Goal: Task Accomplishment & Management: Complete application form

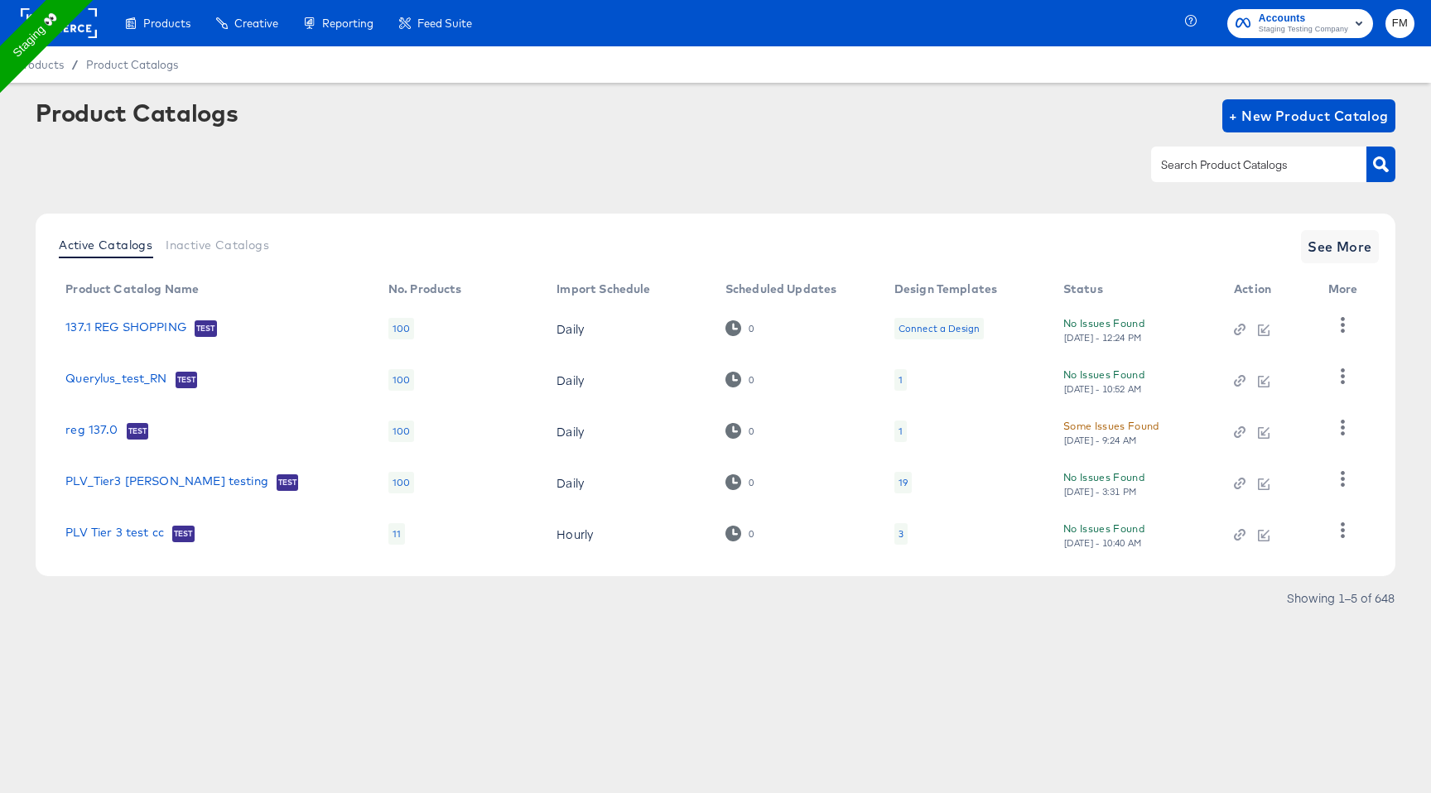
click at [66, 36] on rect at bounding box center [59, 23] width 76 height 30
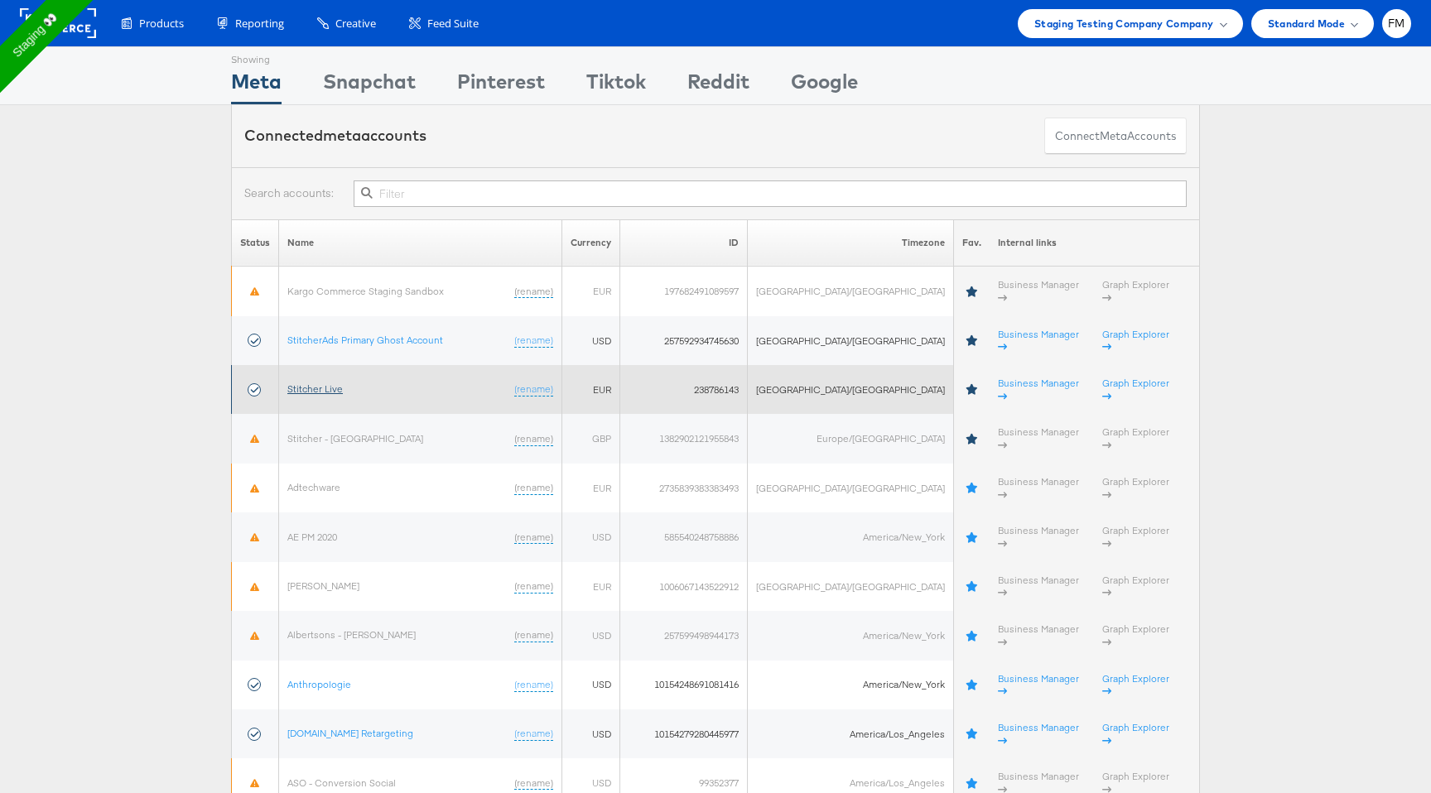
click at [334, 383] on link "Stitcher Live" at bounding box center [314, 389] width 55 height 12
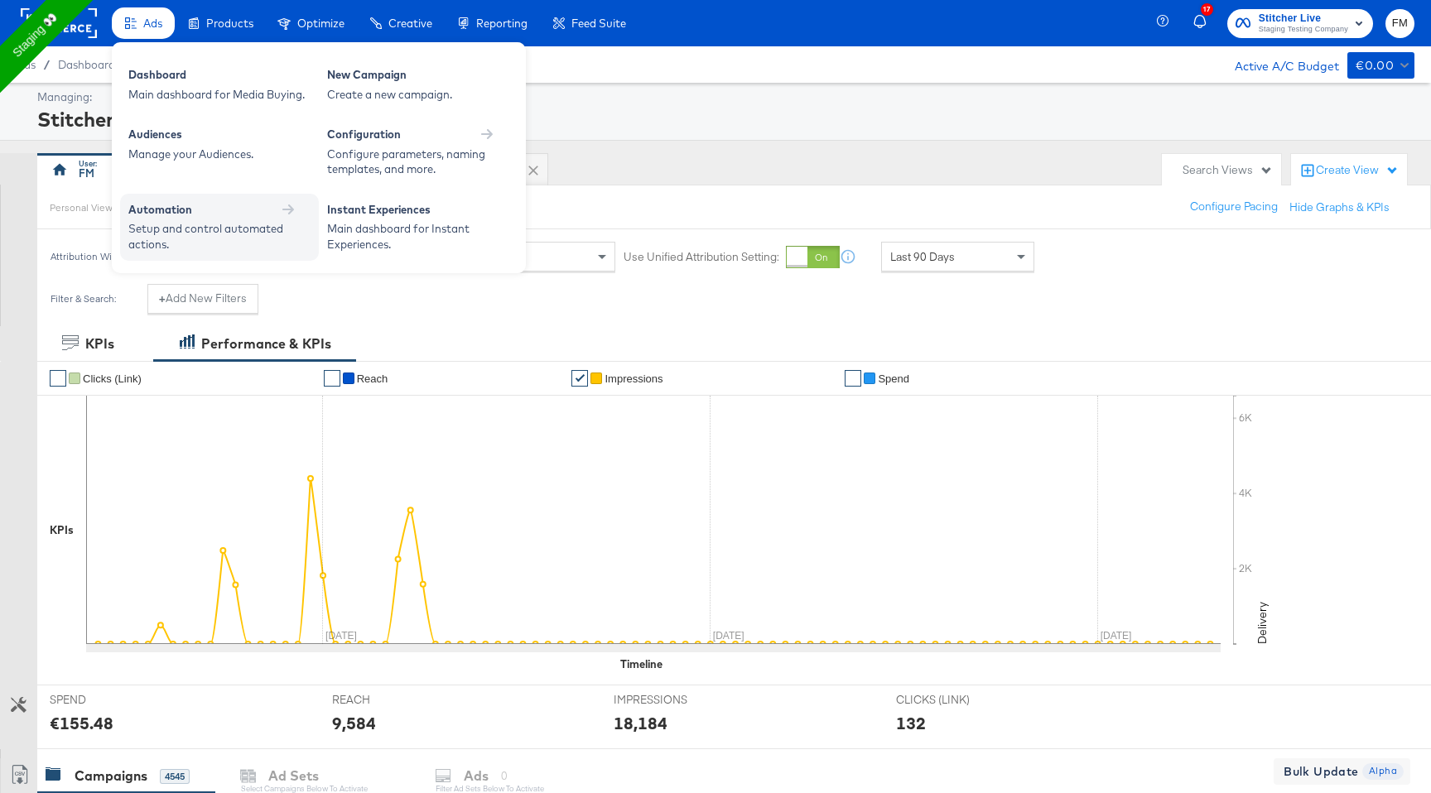
click at [286, 233] on div "Setup and control automated actions." at bounding box center [211, 236] width 166 height 31
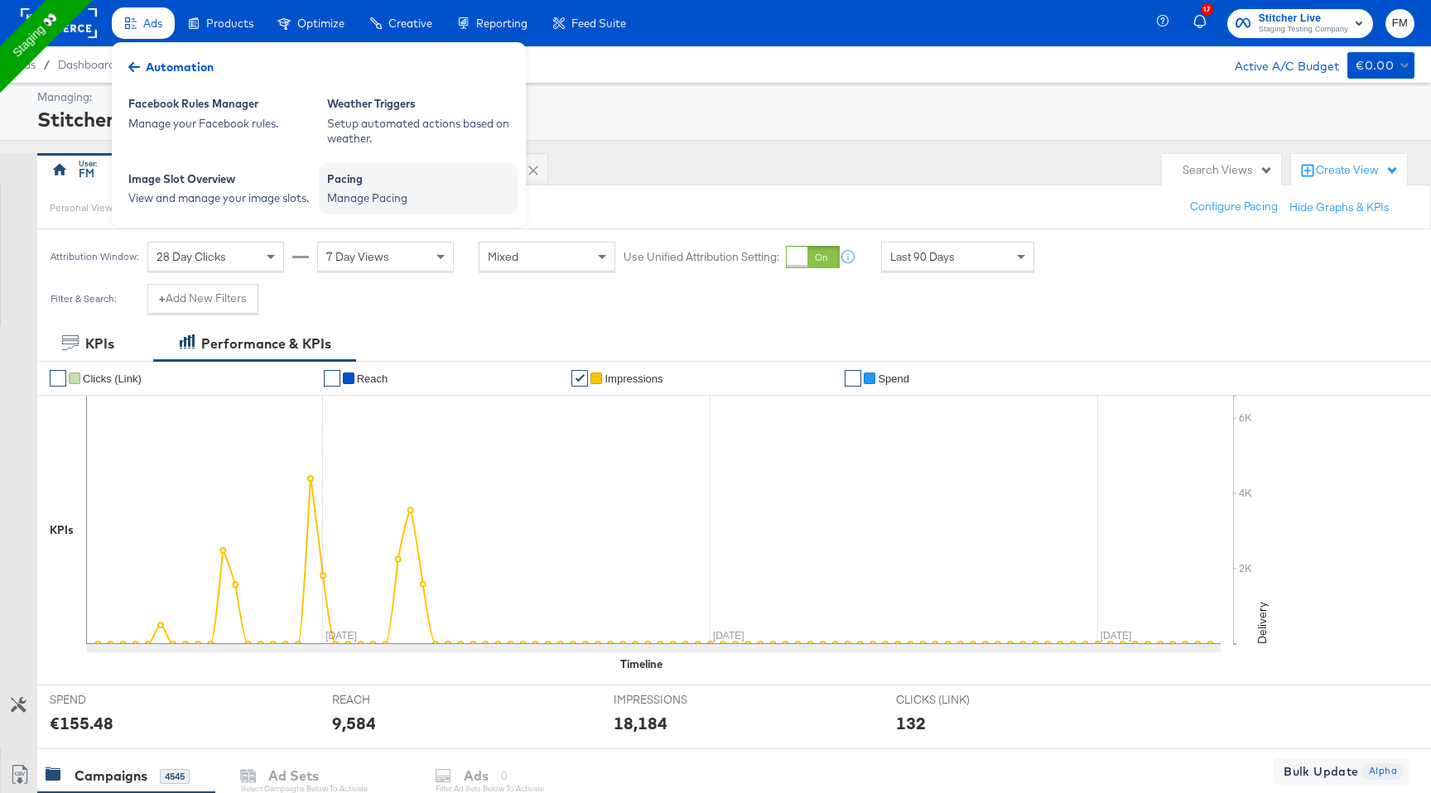
click at [363, 201] on div "Manage Pacing" at bounding box center [418, 198] width 182 height 16
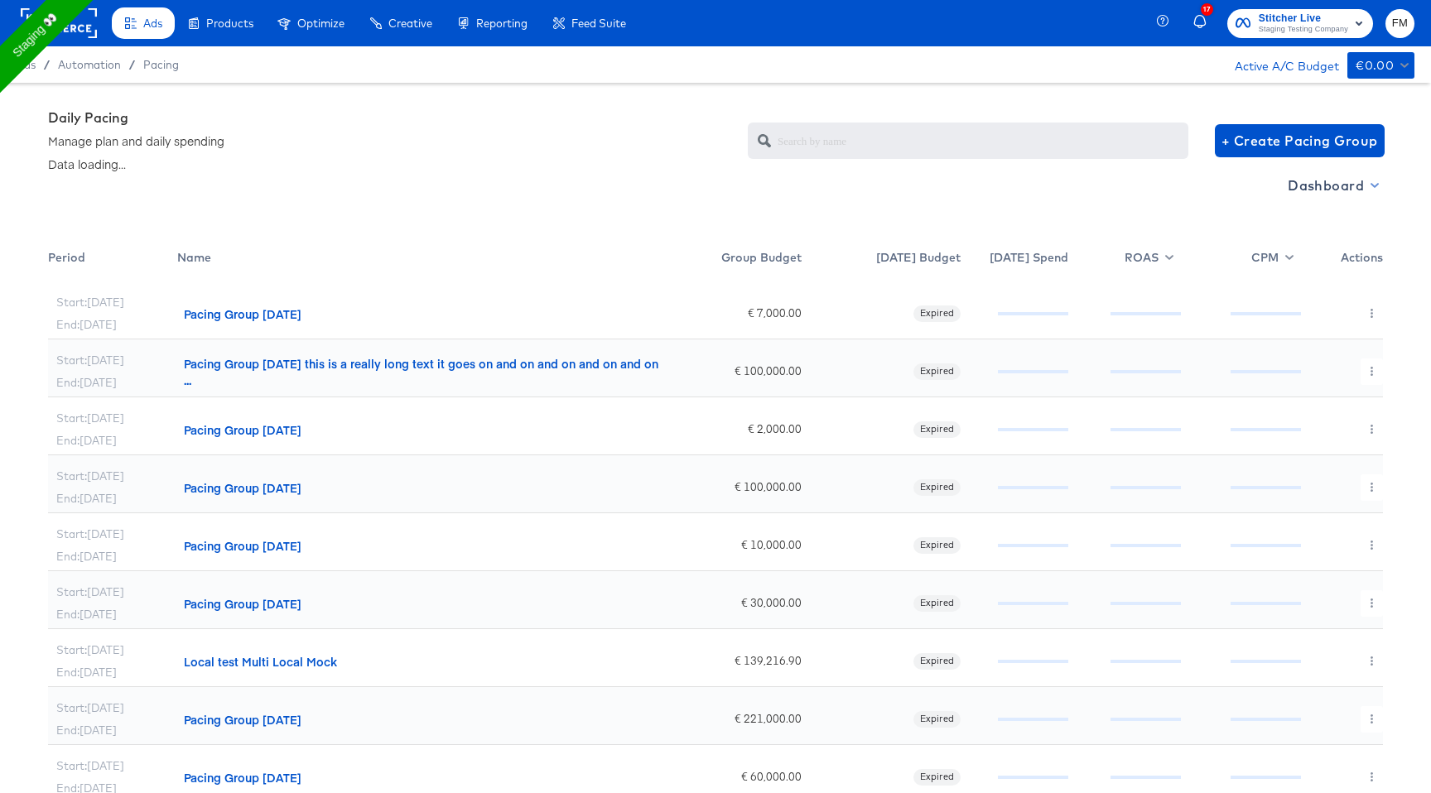
click at [1316, 172] on button "Dashboard" at bounding box center [1332, 185] width 102 height 26
click at [1318, 248] on div "Budget Manager" at bounding box center [1333, 246] width 115 height 17
radio input "false"
radio input "true"
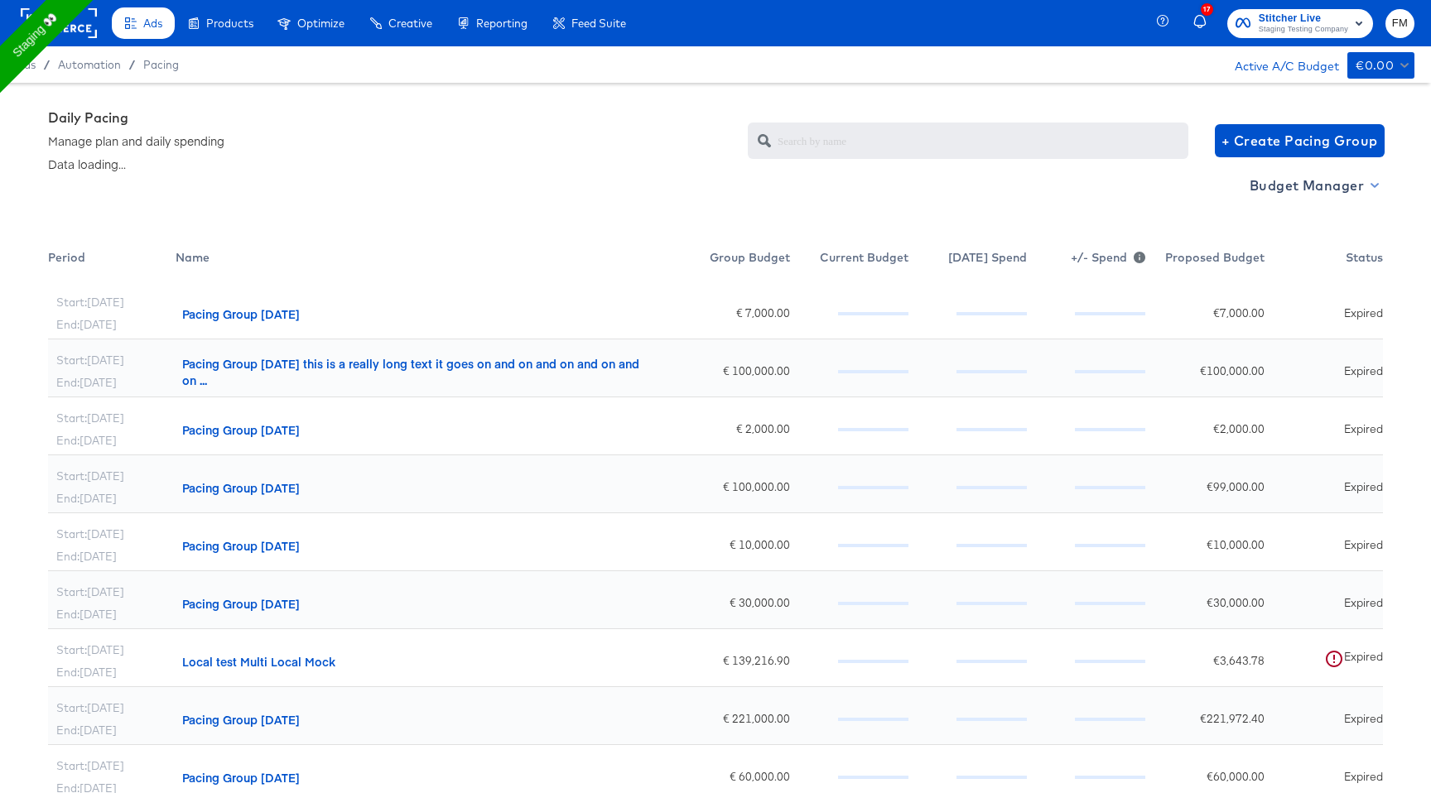
click at [1299, 175] on span "Budget Manager" at bounding box center [1312, 185] width 127 height 23
click at [1300, 224] on div "Dashboard" at bounding box center [1296, 218] width 81 height 17
radio input "true"
radio input "false"
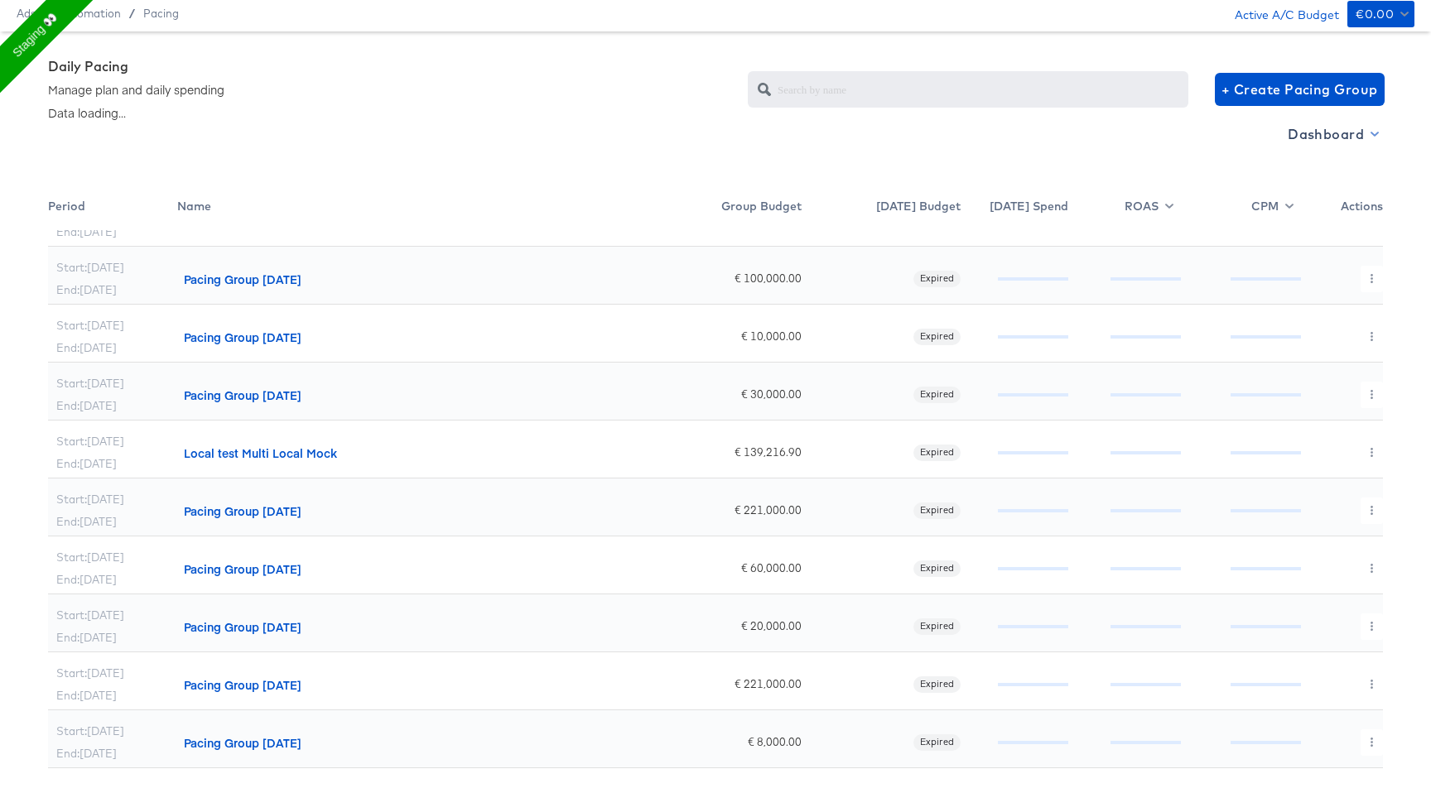
scroll to position [53, 0]
click at [1369, 454] on icon "button" at bounding box center [1371, 450] width 9 height 9
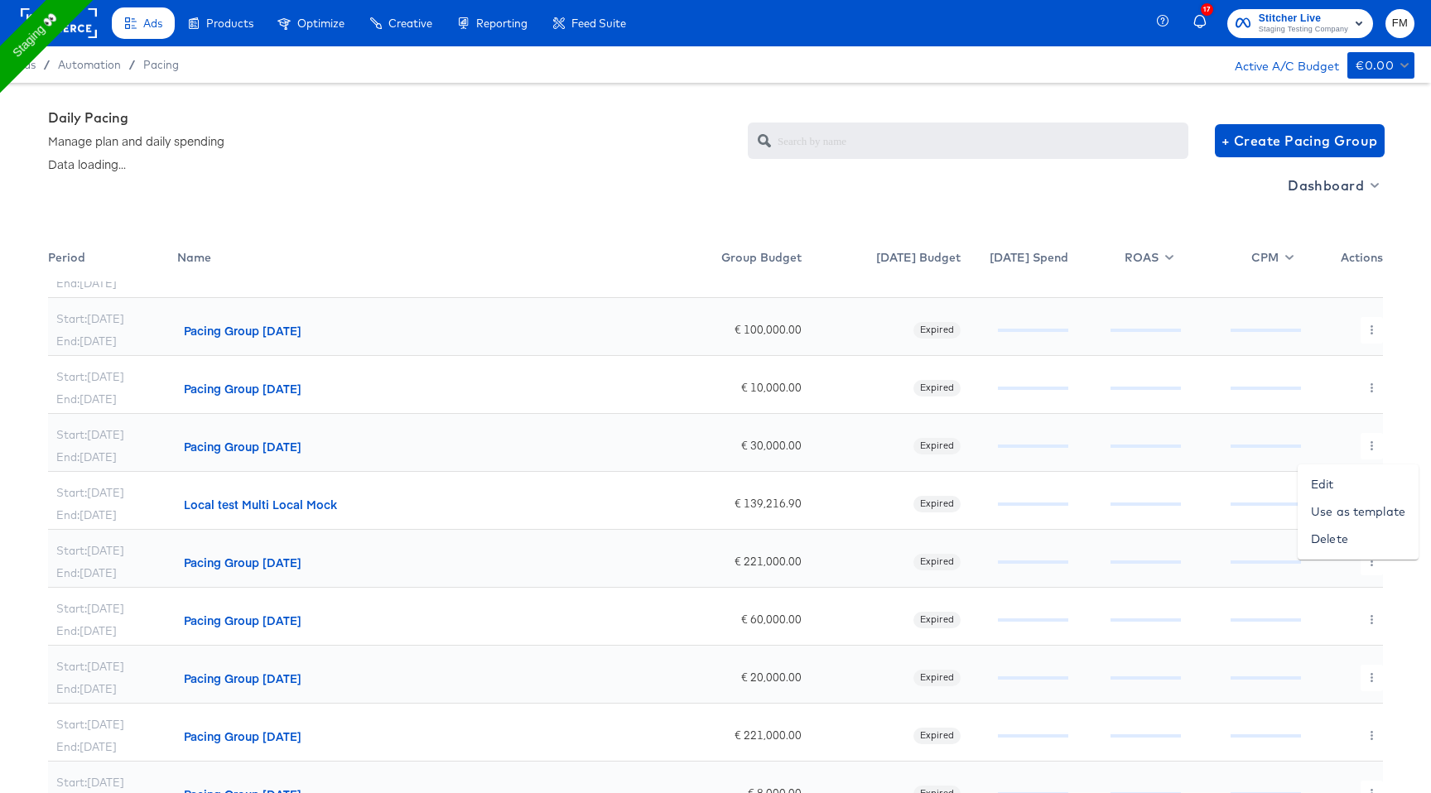
click at [761, 214] on div at bounding box center [715, 396] width 1431 height 793
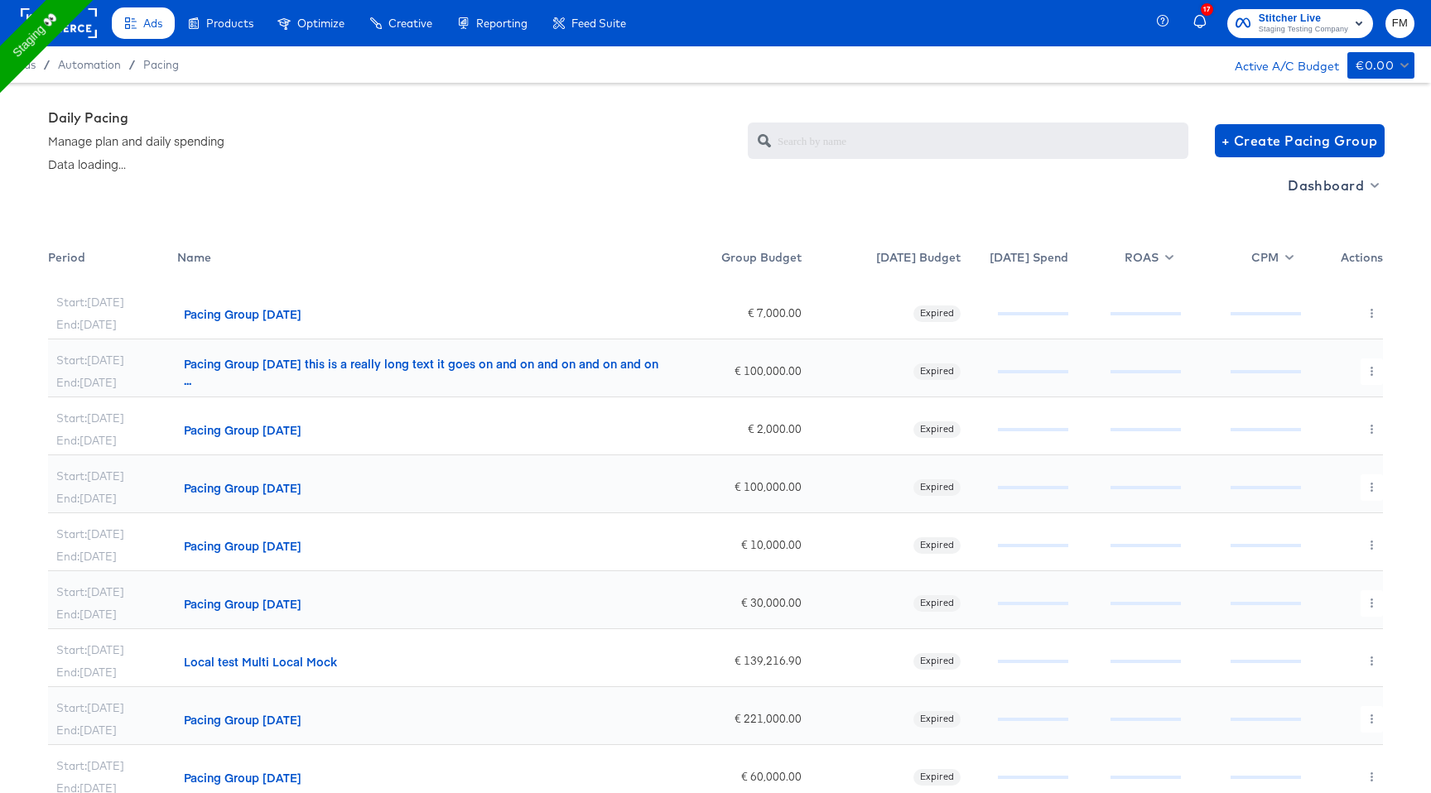
click at [84, 17] on rect at bounding box center [59, 23] width 76 height 30
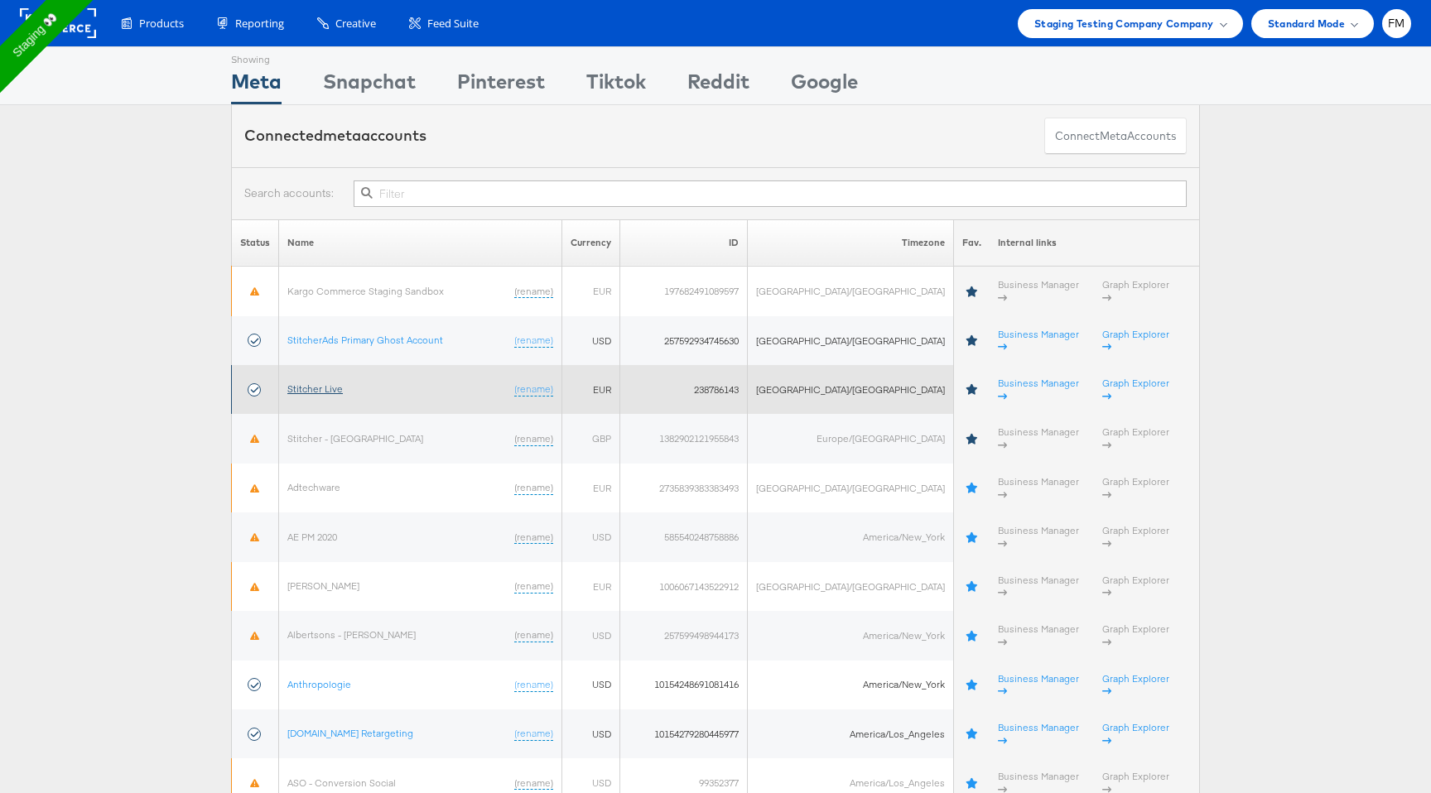
click at [336, 383] on link "Stitcher Live" at bounding box center [314, 389] width 55 height 12
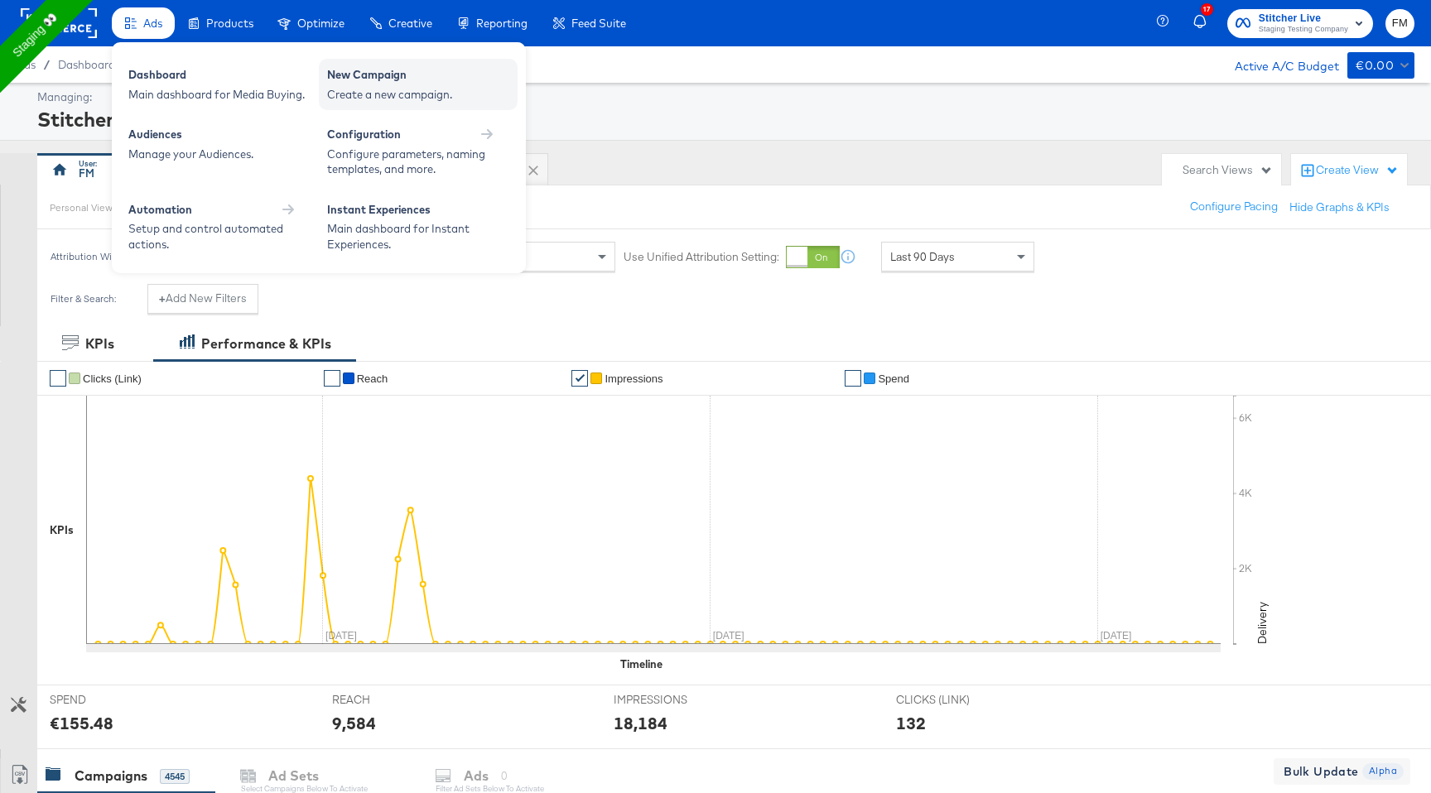
click at [402, 80] on div "New Campaign" at bounding box center [418, 77] width 182 height 20
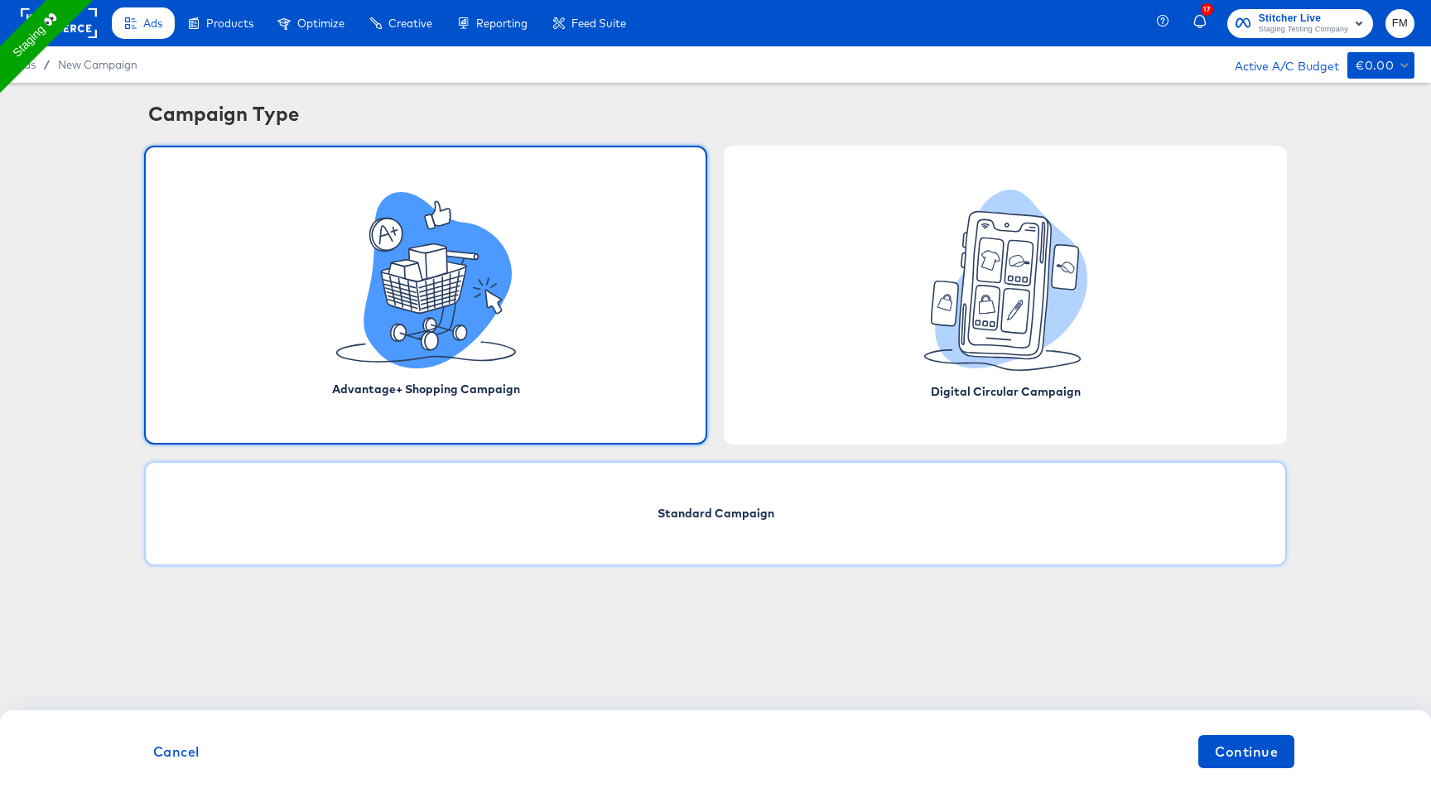
click at [759, 523] on div "Standard Campaign" at bounding box center [715, 513] width 1143 height 105
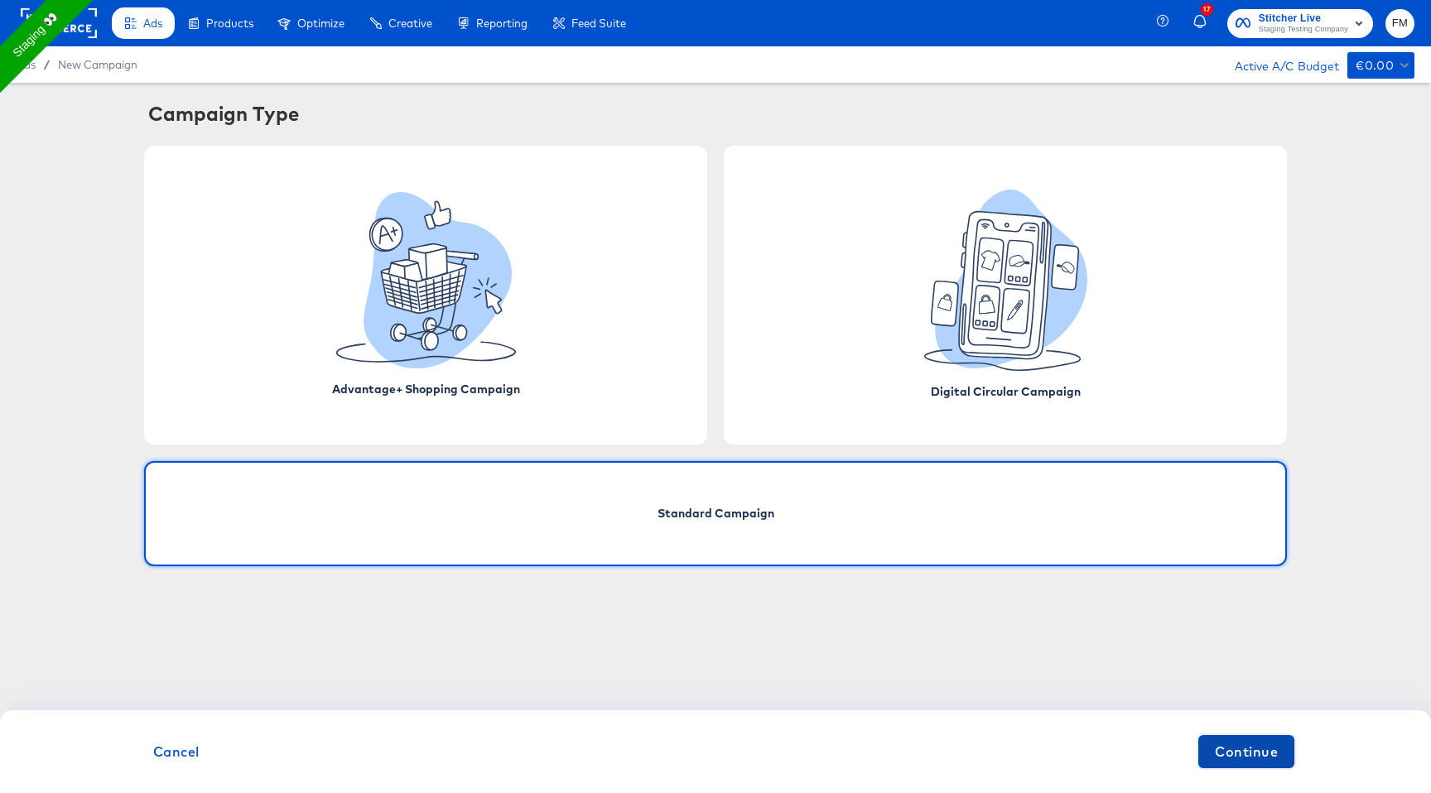
click at [1287, 755] on button "Continue" at bounding box center [1246, 751] width 96 height 33
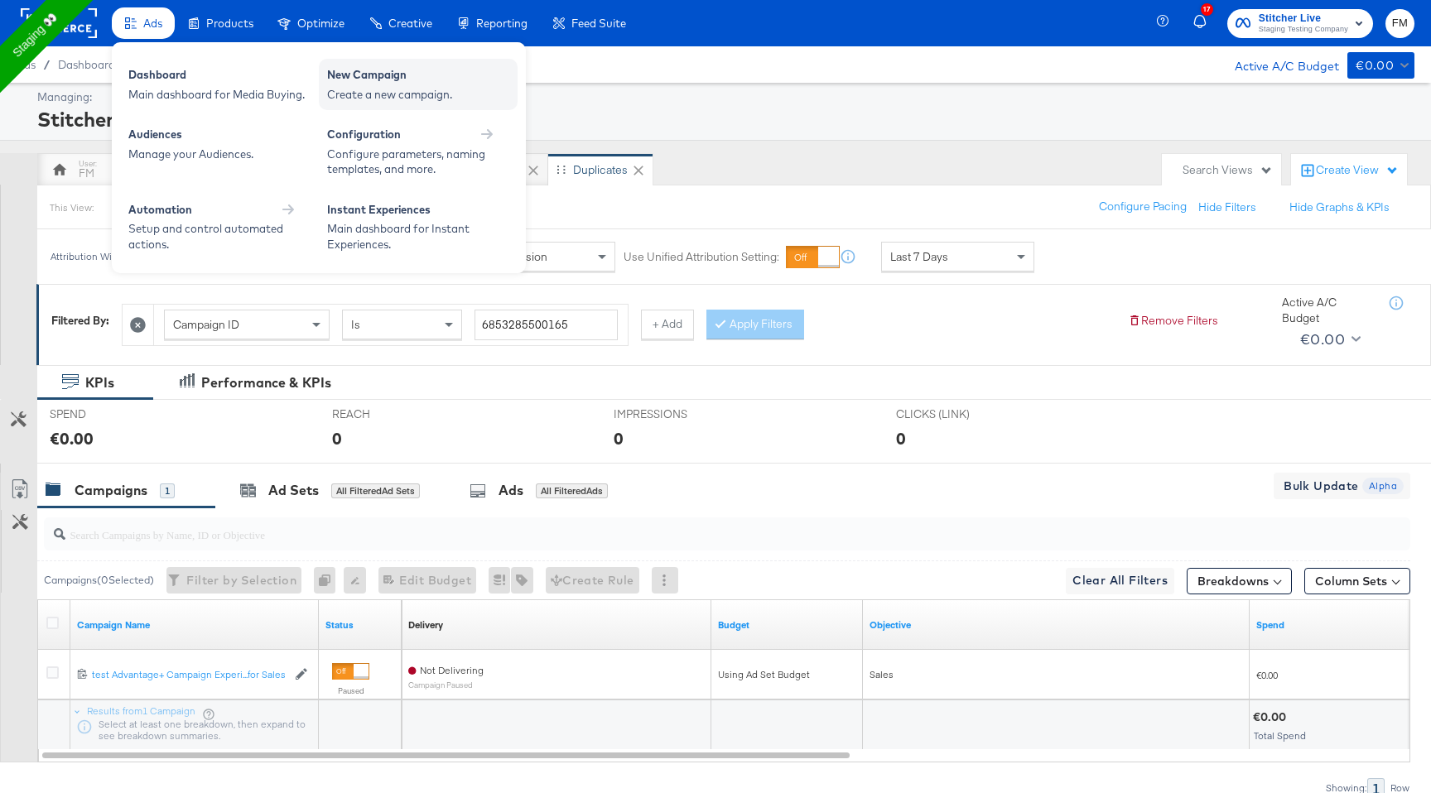
click at [337, 91] on div "Create a new campaign." at bounding box center [418, 95] width 182 height 16
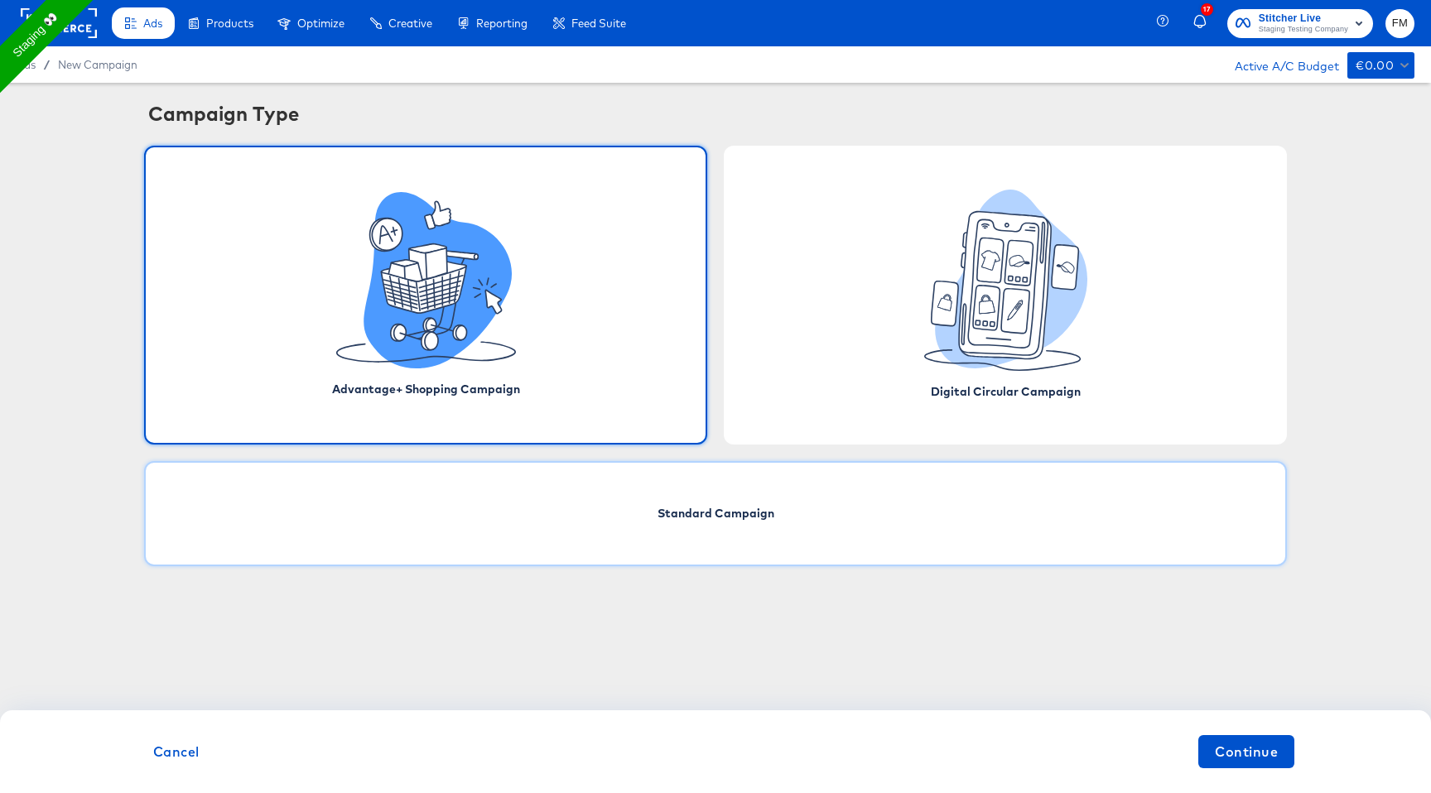
click at [705, 544] on div "Standard Campaign" at bounding box center [715, 513] width 1143 height 105
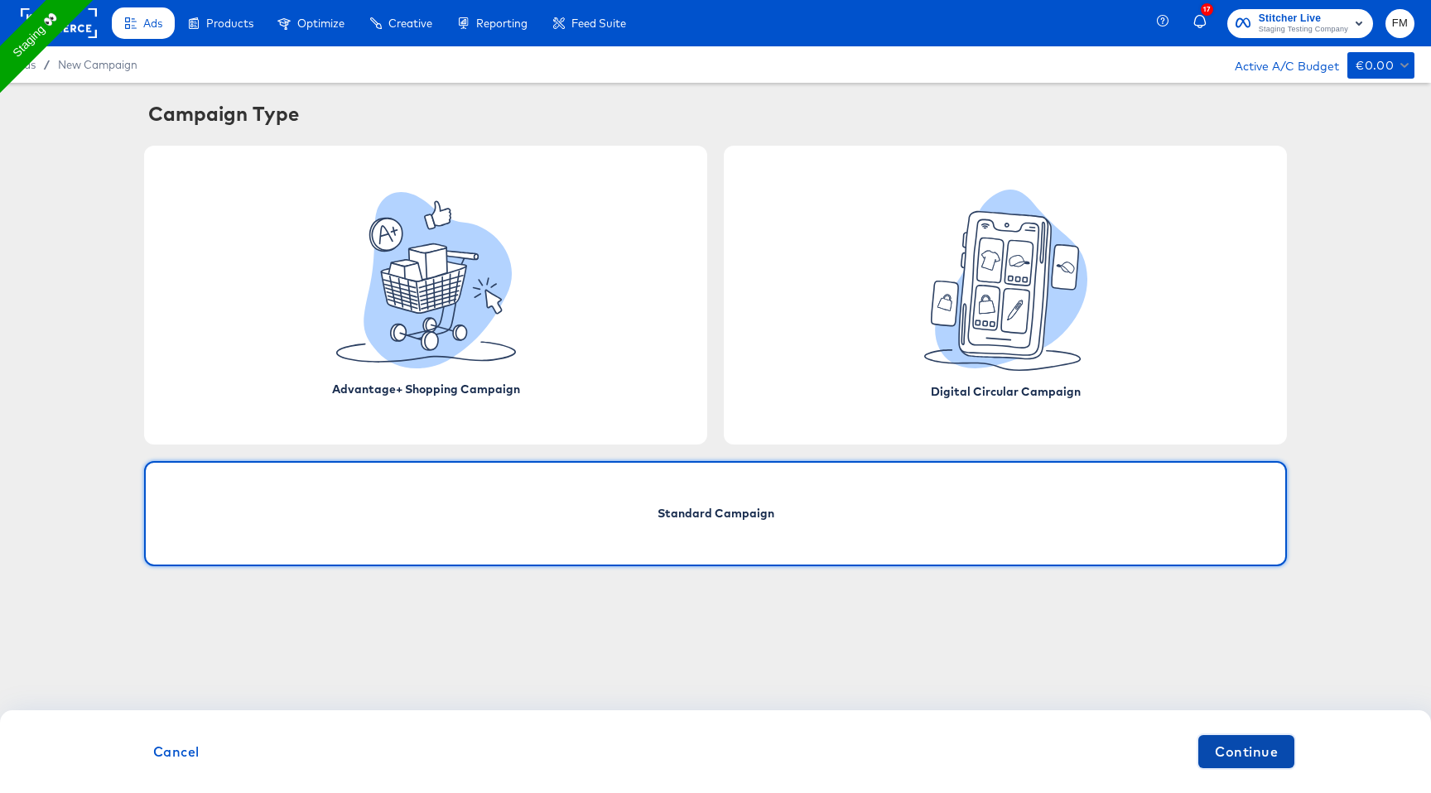
click at [1279, 748] on button "Continue" at bounding box center [1246, 751] width 96 height 33
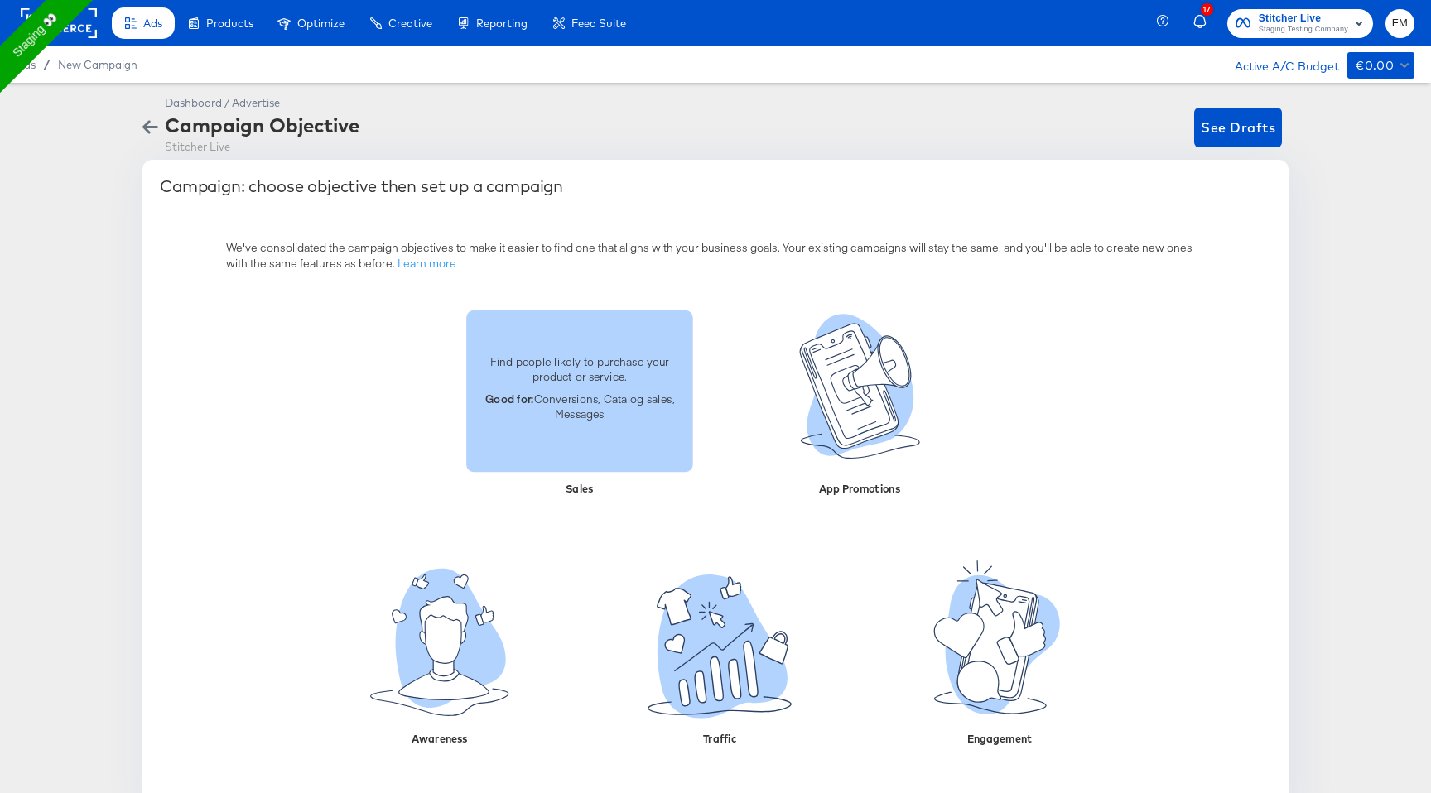
click at [643, 377] on p "Find people likely to purchase your product or service." at bounding box center [579, 369] width 207 height 31
